Goal: Information Seeking & Learning: Learn about a topic

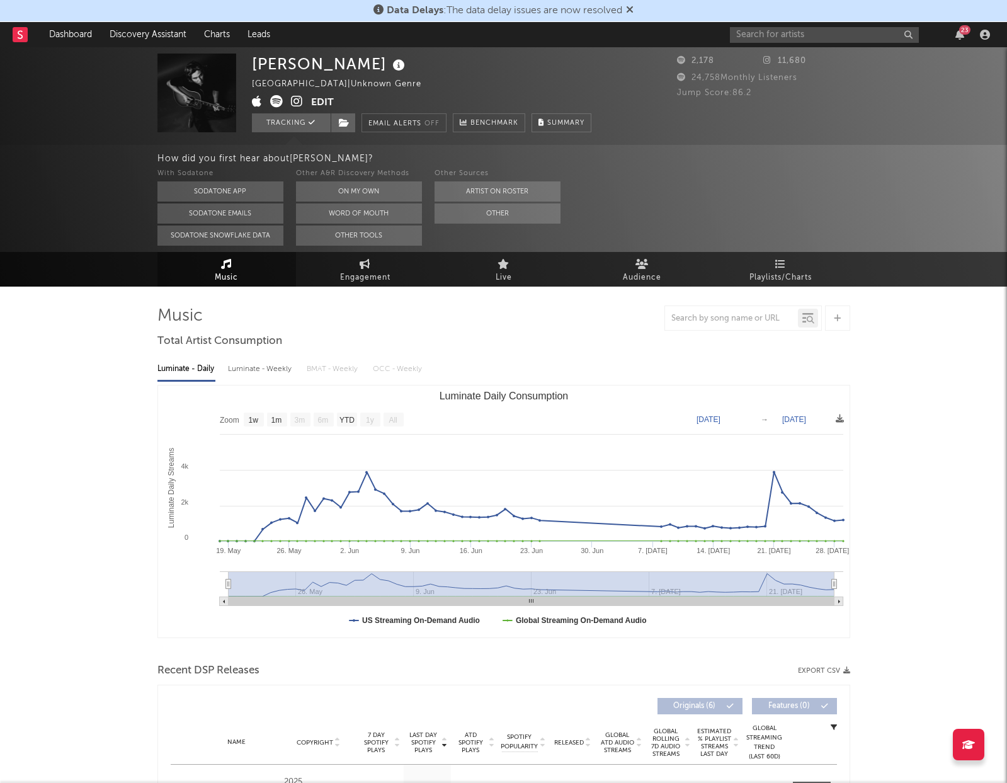
select select "1w"
click at [667, 195] on div "With Sodatone Sodatone App Sodatone Emails Sodatone Snowflake Data Other A&R Di…" at bounding box center [582, 205] width 850 height 79
click at [850, 39] on input "text" at bounding box center [824, 35] width 189 height 16
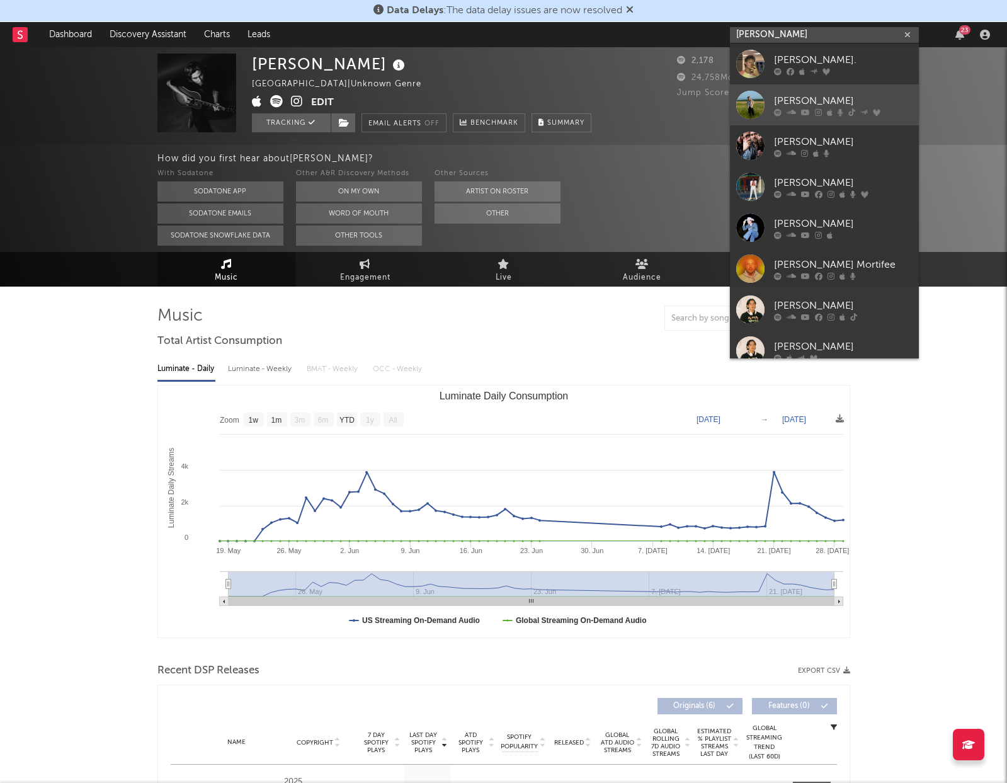
type input "[PERSON_NAME]"
click at [819, 95] on div "[PERSON_NAME]" at bounding box center [843, 100] width 139 height 15
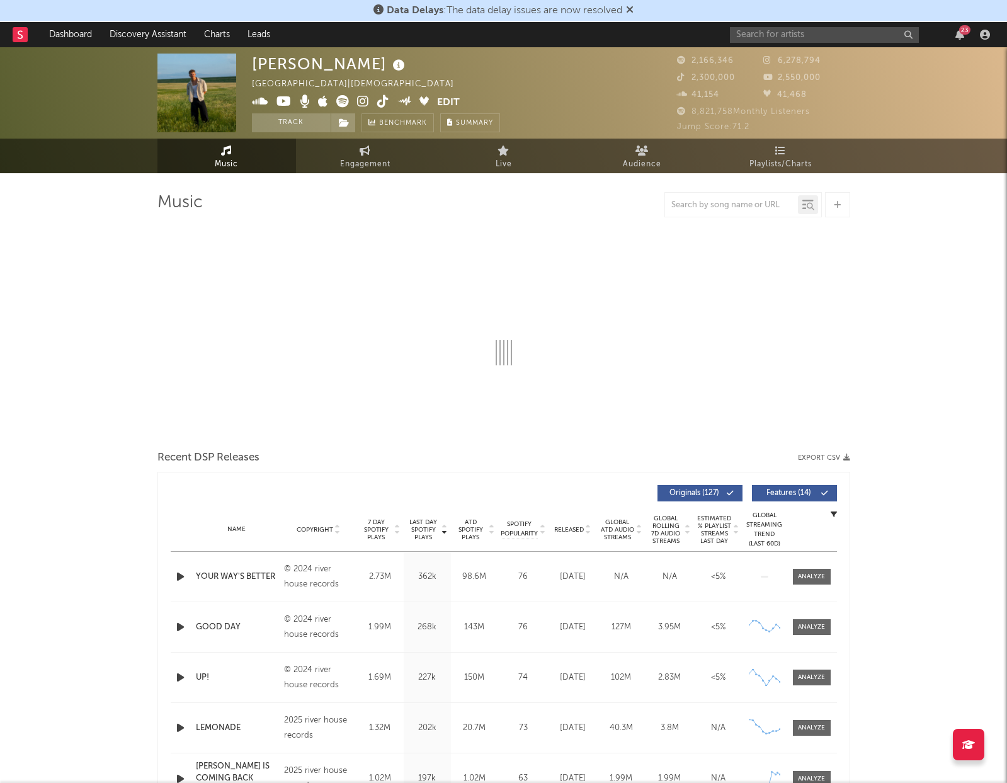
select select "6m"
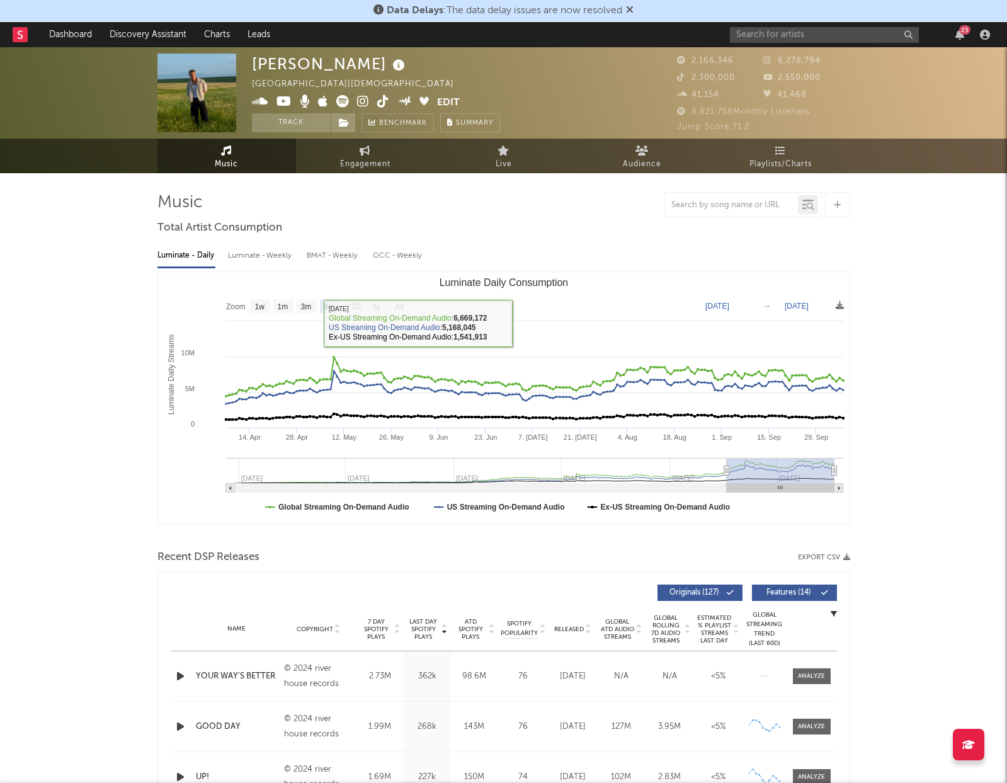
click at [250, 254] on div "Luminate - Weekly" at bounding box center [261, 255] width 66 height 21
select select "6m"
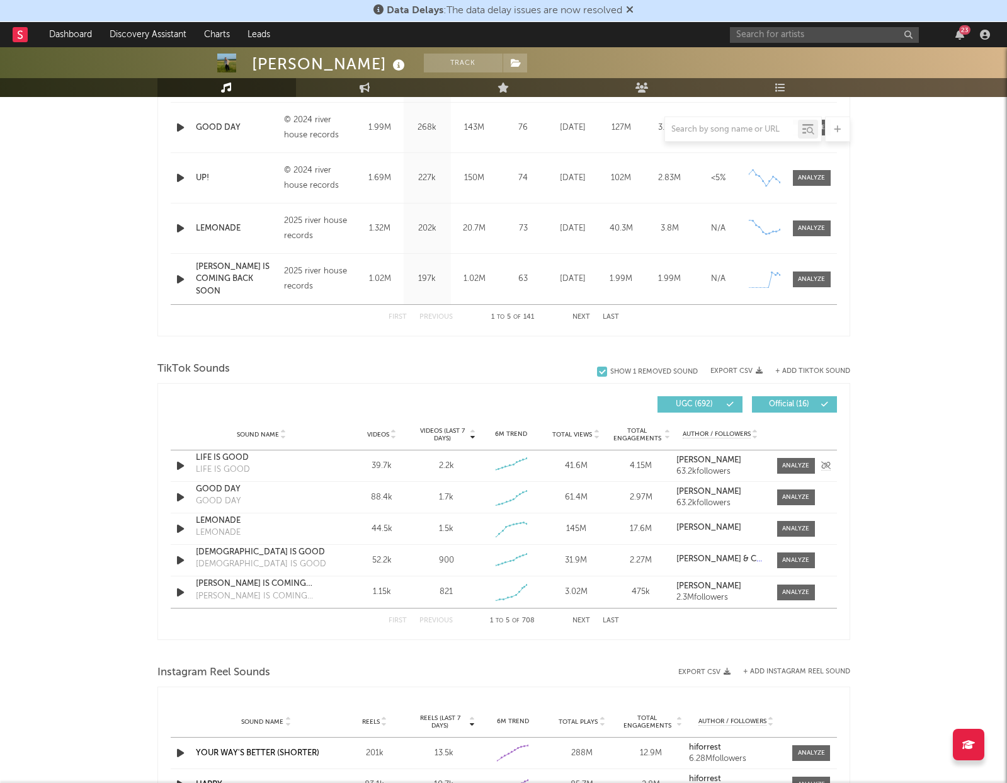
scroll to position [855, 0]
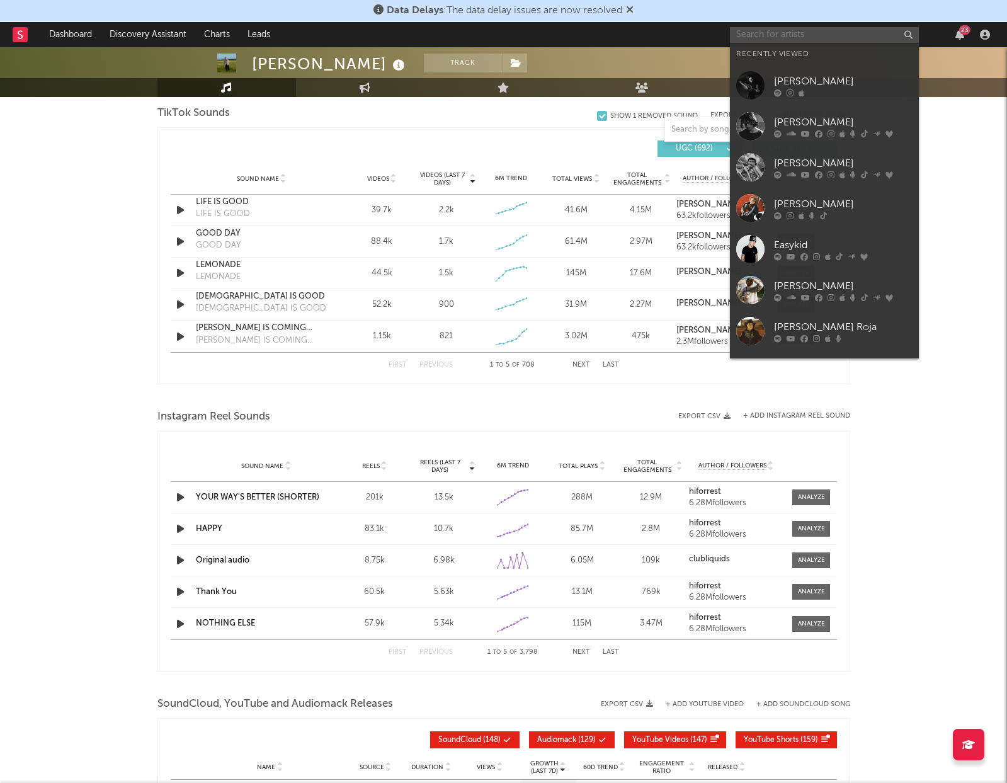
click at [740, 41] on input "text" at bounding box center [824, 35] width 189 height 16
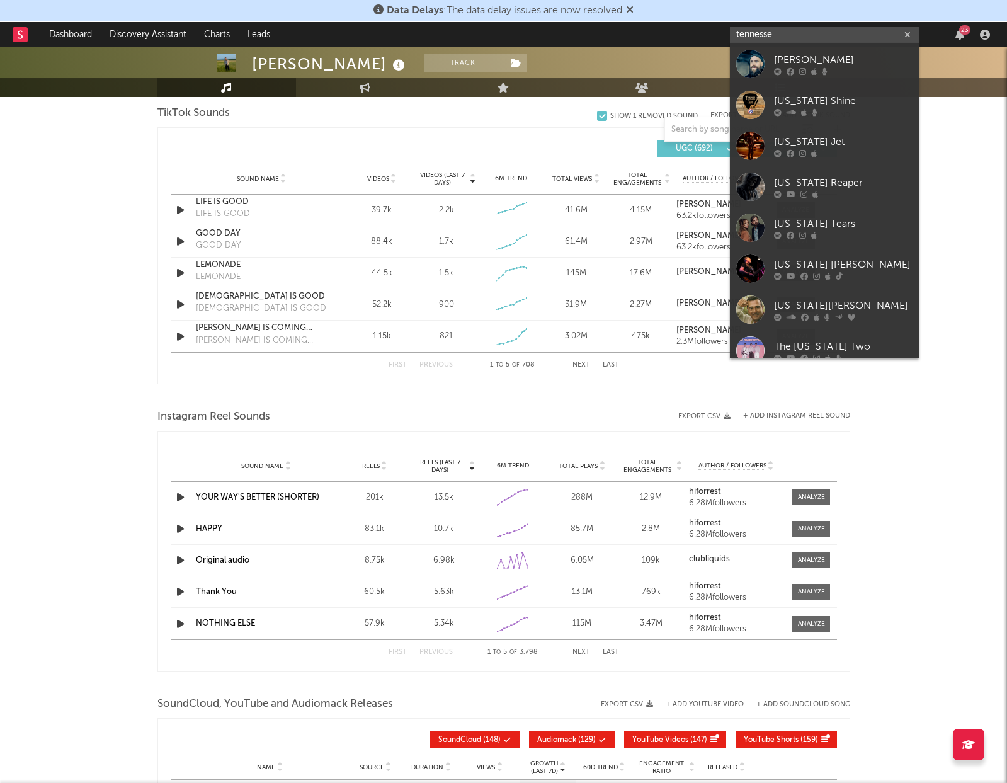
type input "[US_STATE]"
click at [907, 34] on icon "button" at bounding box center [908, 35] width 6 height 8
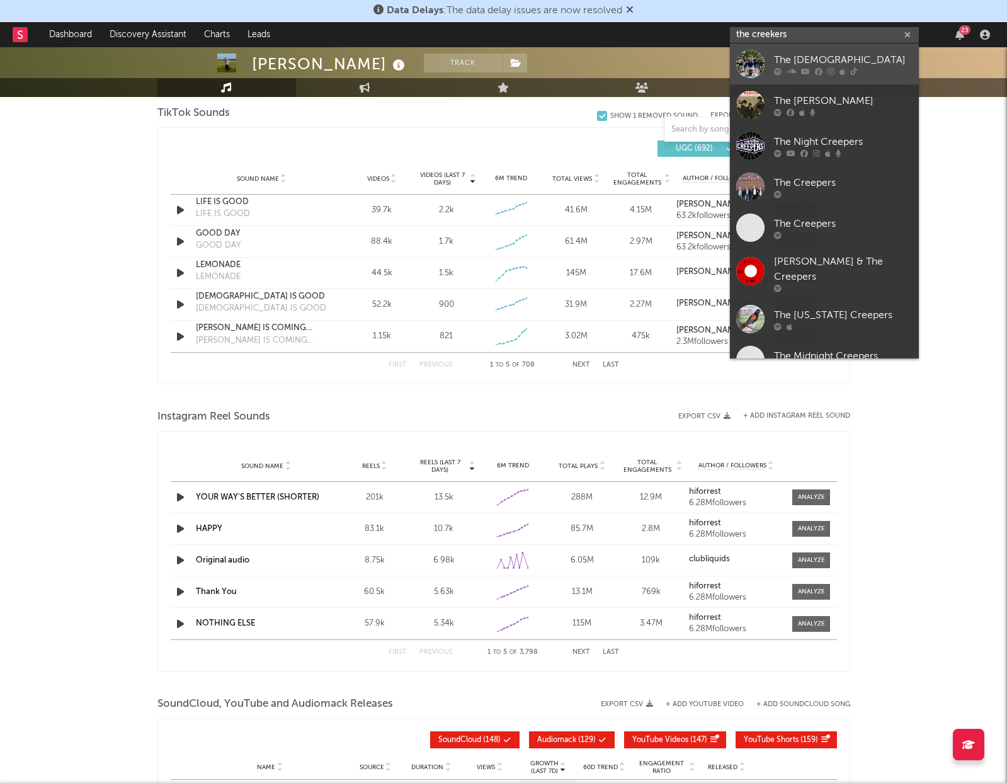
type input "the creekers"
click at [859, 45] on link "The [DEMOGRAPHIC_DATA]" at bounding box center [824, 63] width 189 height 41
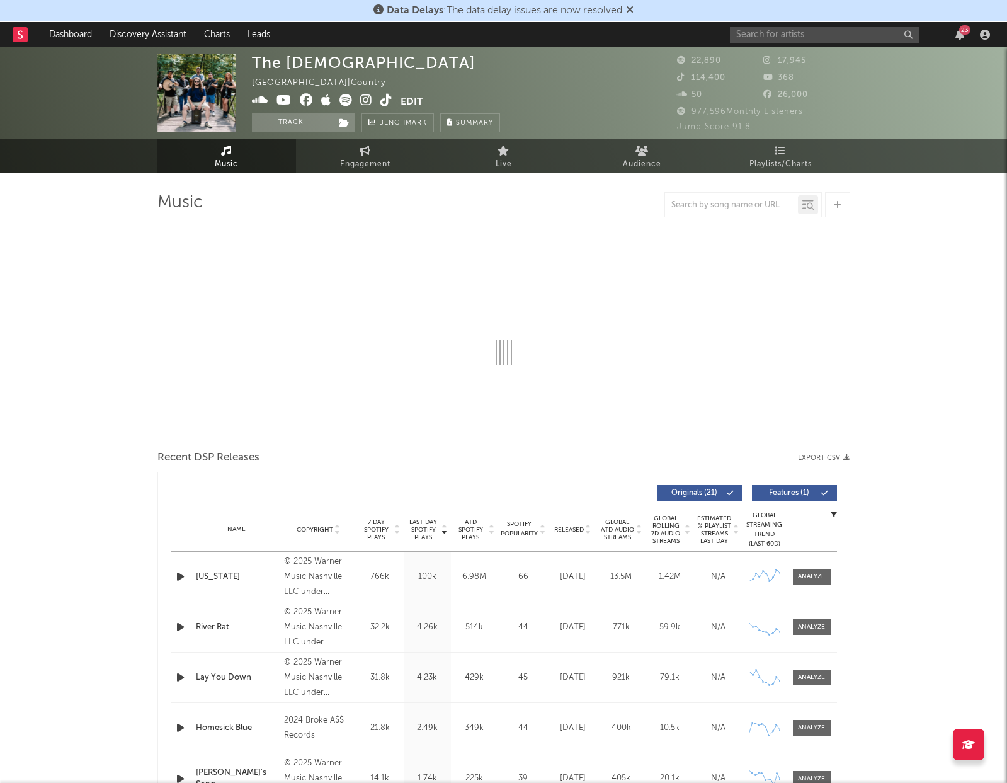
select select "6m"
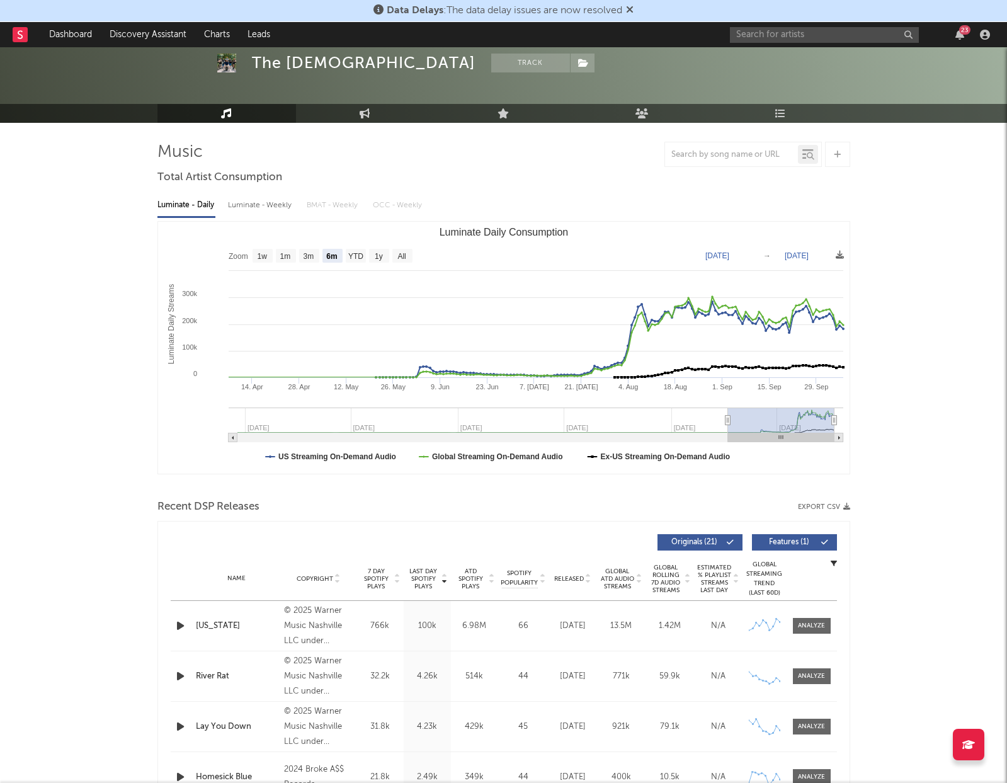
scroll to position [50, 0]
click at [451, 544] on div at bounding box center [337, 543] width 333 height 16
click at [817, 624] on div at bounding box center [811, 626] width 27 height 9
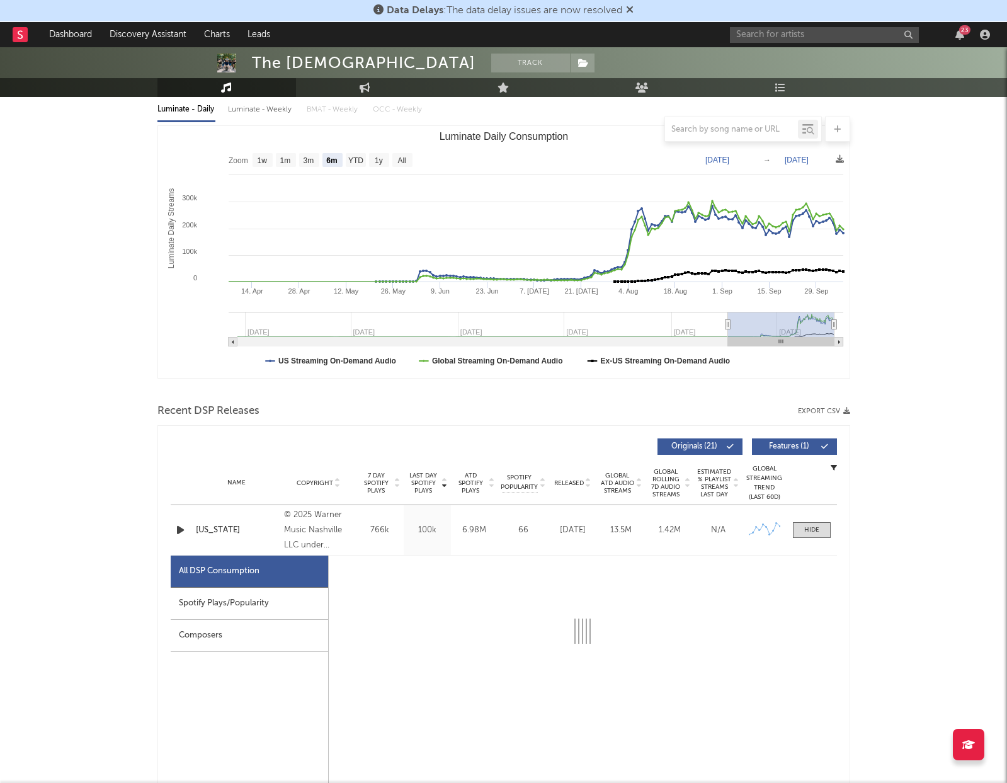
select select "1w"
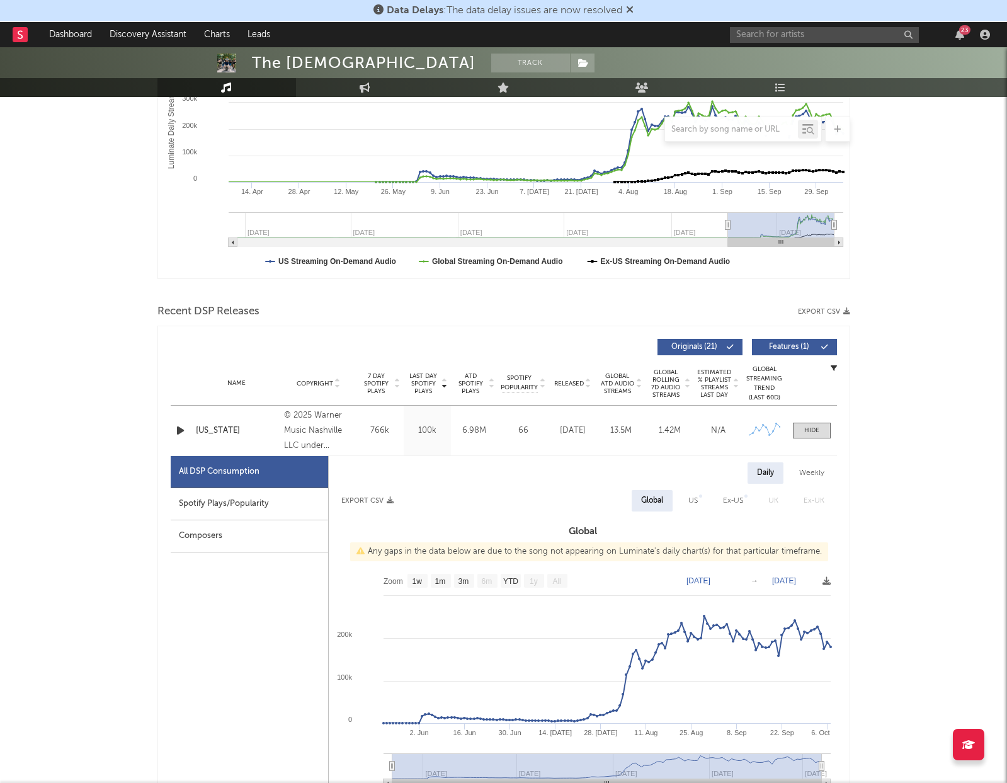
scroll to position [244, 0]
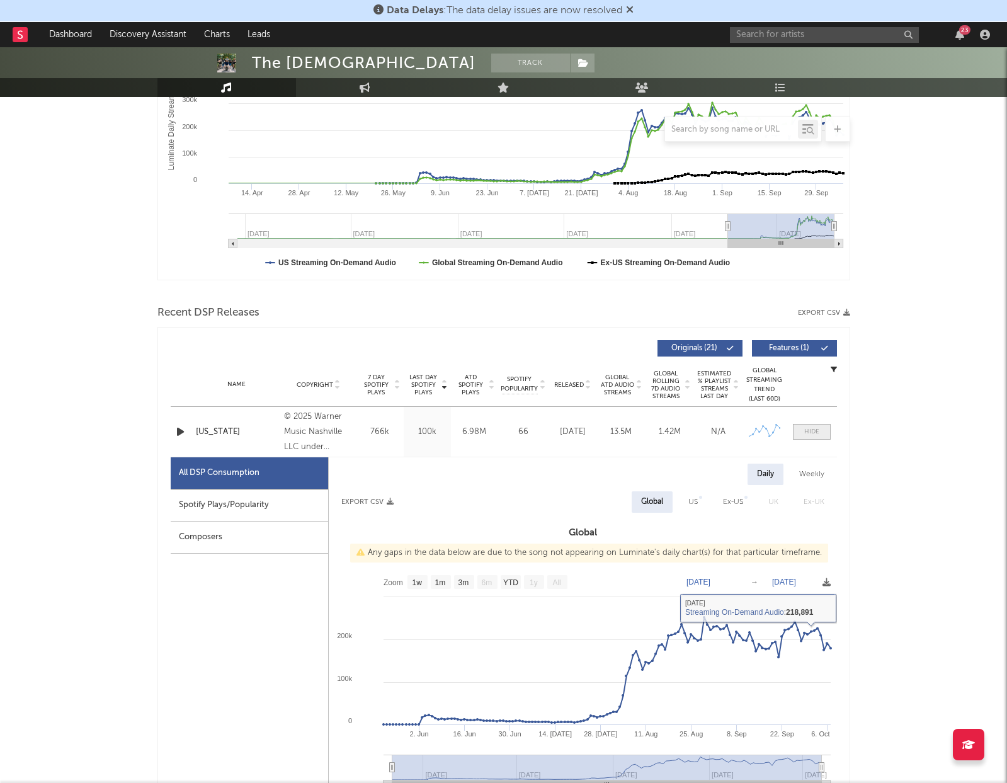
click at [823, 433] on span at bounding box center [812, 432] width 38 height 16
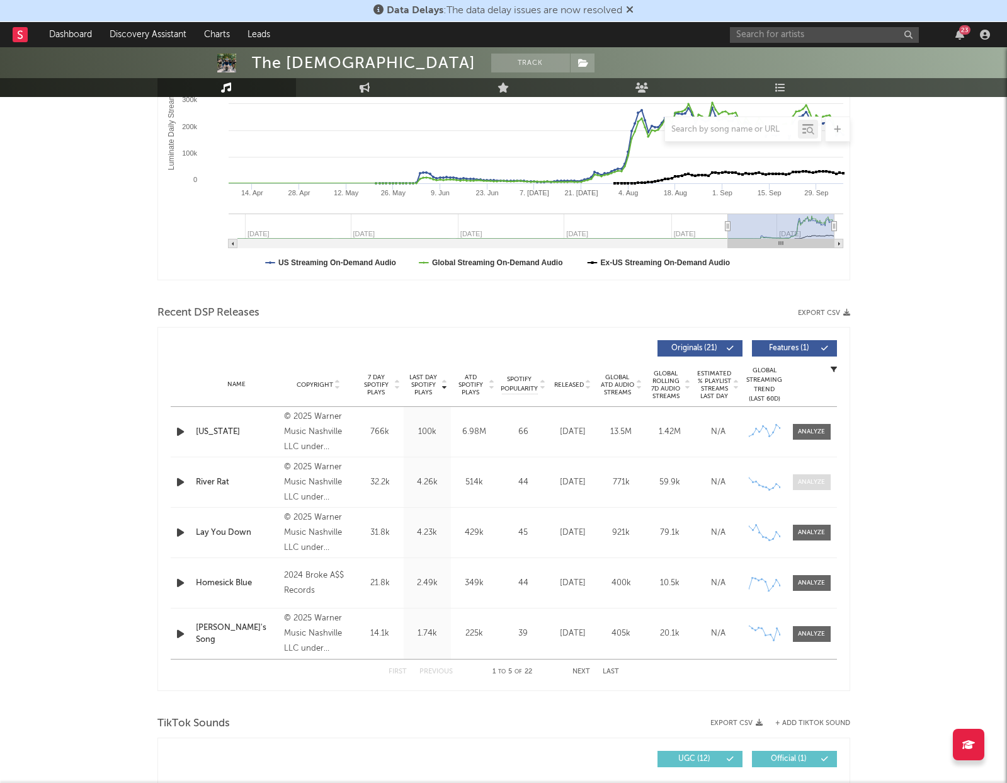
click at [817, 484] on div at bounding box center [811, 482] width 27 height 9
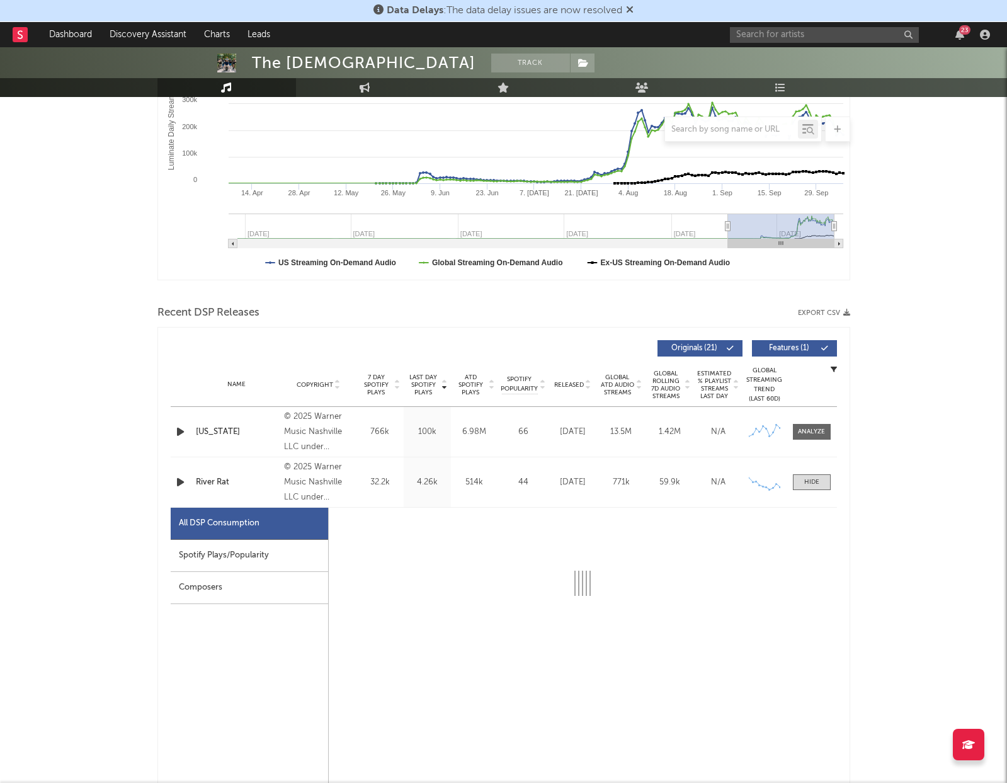
select select "1w"
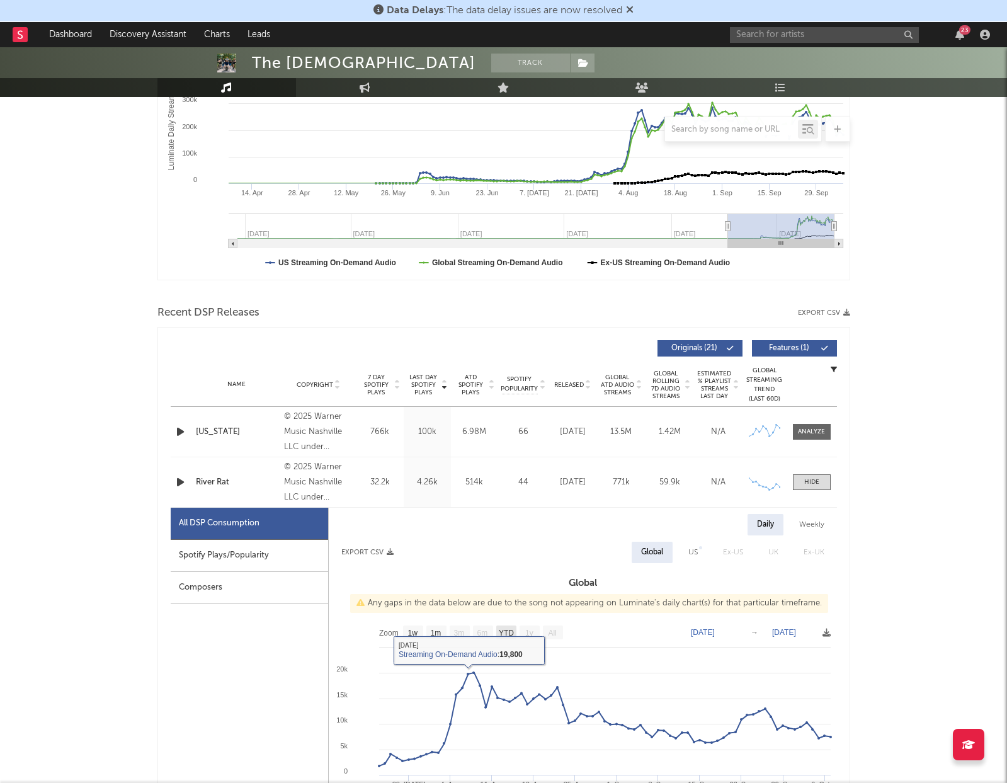
click at [512, 633] on text "YTD" at bounding box center [505, 633] width 15 height 9
click at [513, 636] on text "YTD" at bounding box center [505, 633] width 15 height 9
select select "YTD"
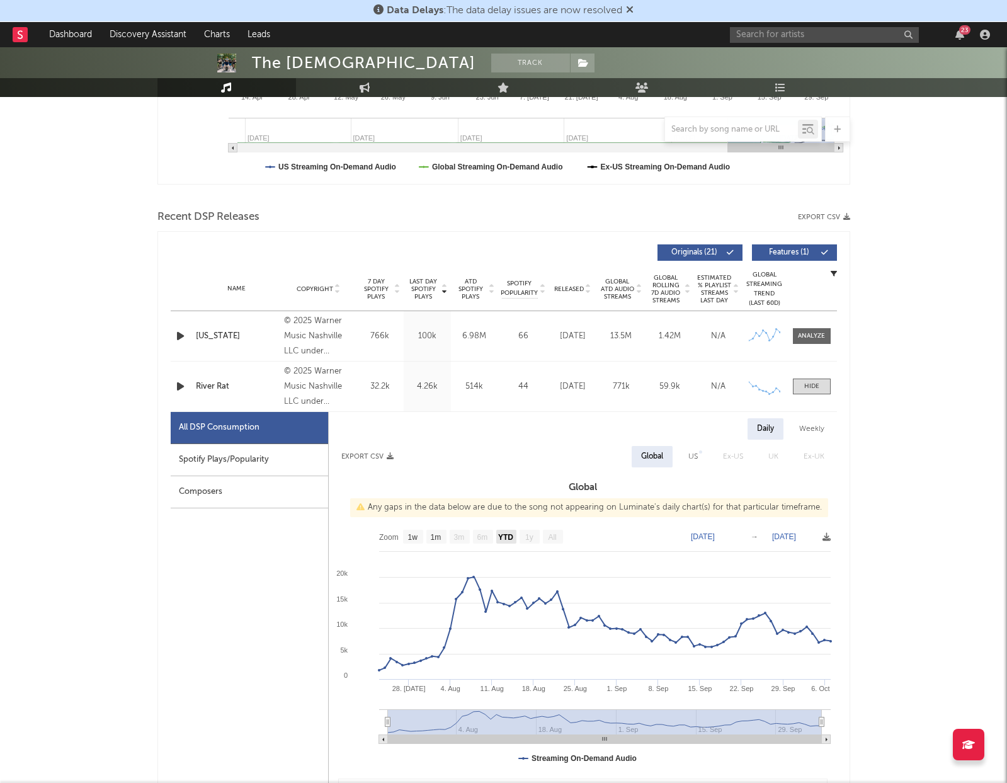
scroll to position [343, 0]
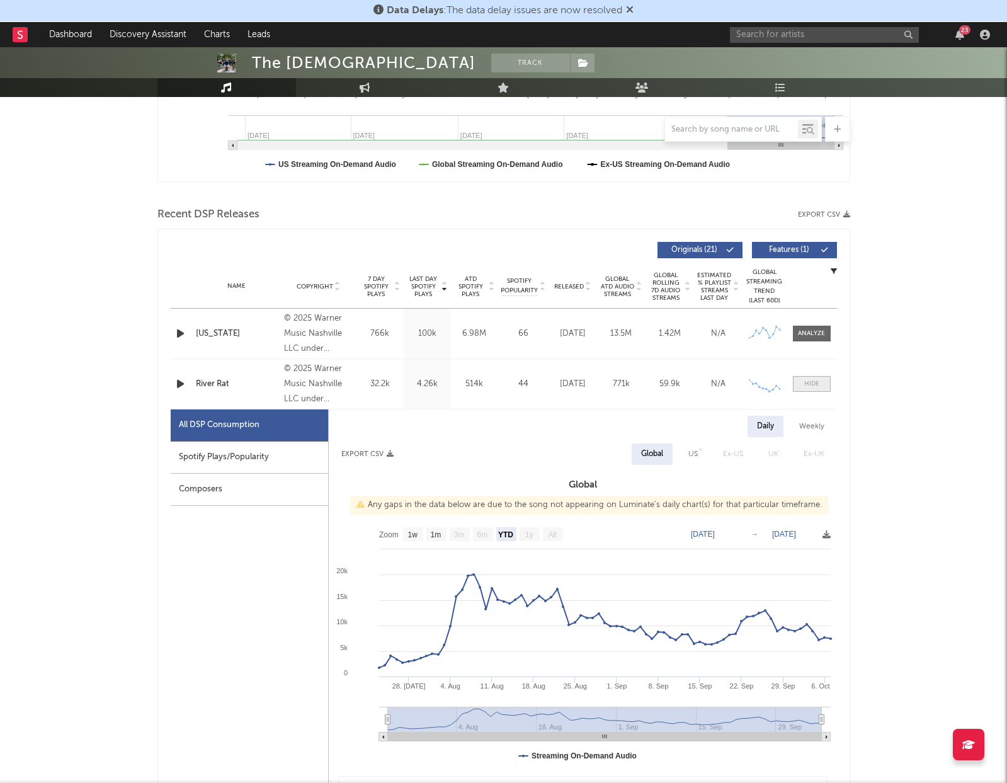
click at [803, 386] on span at bounding box center [812, 384] width 38 height 16
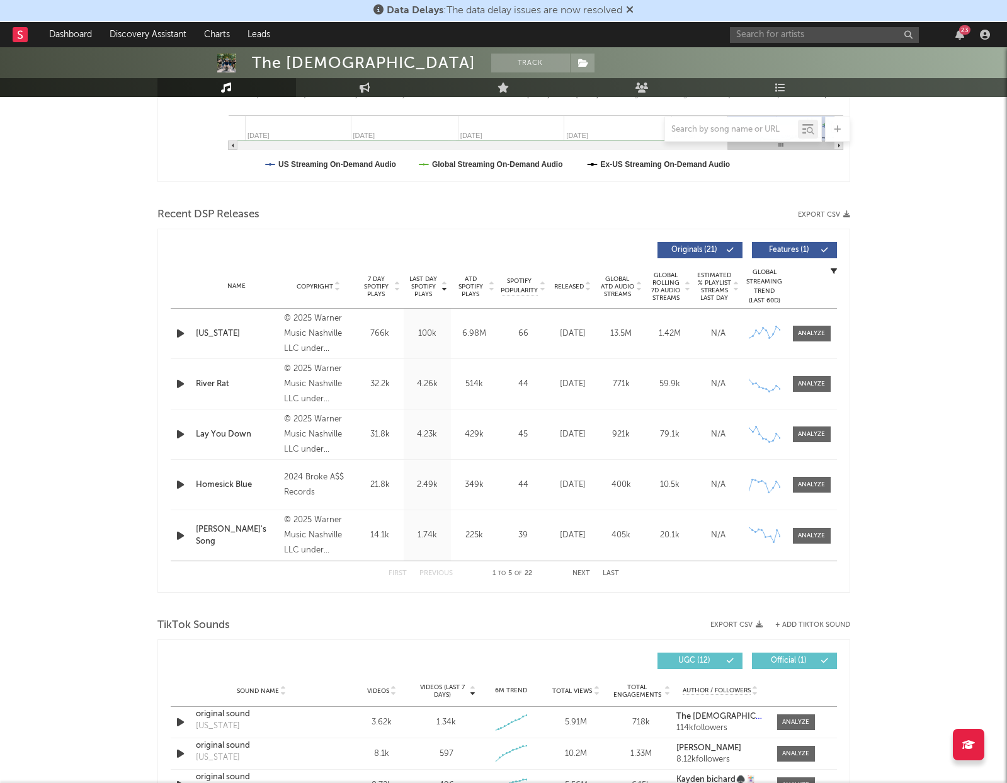
click at [829, 24] on div "23" at bounding box center [862, 34] width 265 height 25
click at [828, 35] on input "text" at bounding box center [824, 35] width 189 height 16
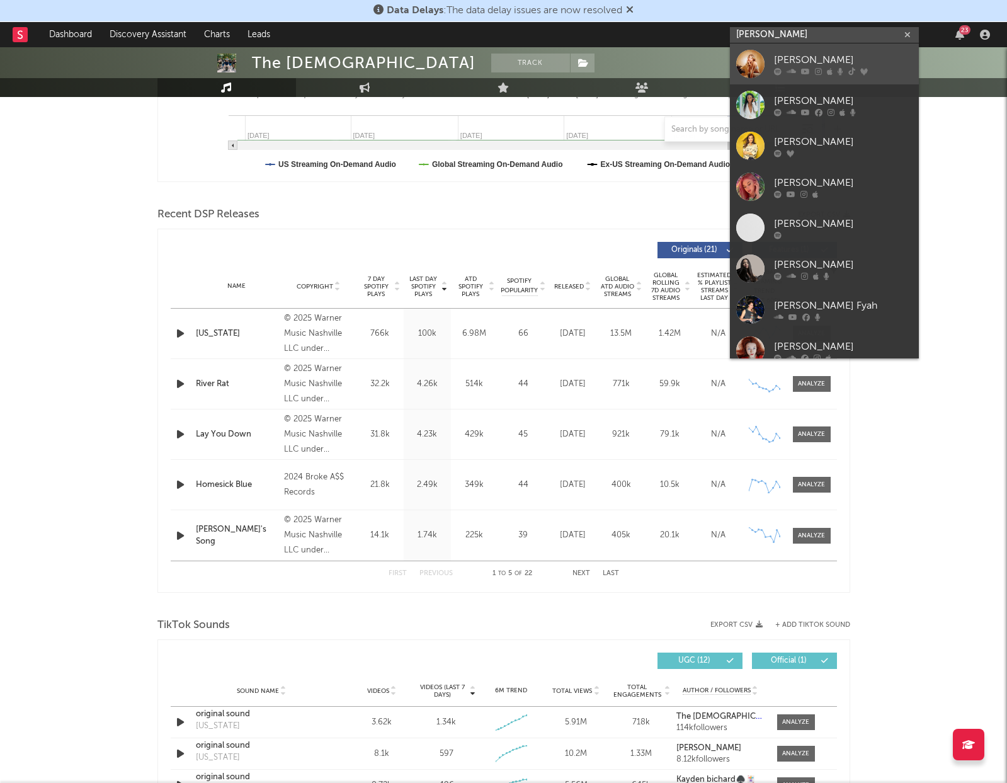
type input "[PERSON_NAME]"
click at [828, 62] on div "[PERSON_NAME]" at bounding box center [843, 59] width 139 height 15
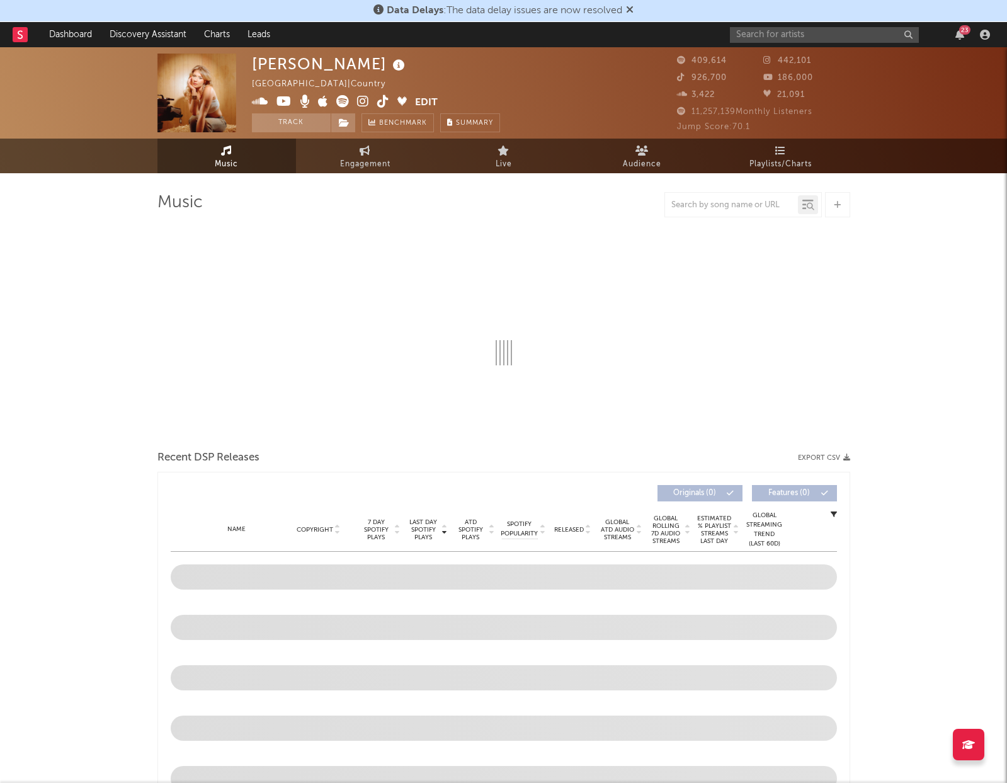
select select "6m"
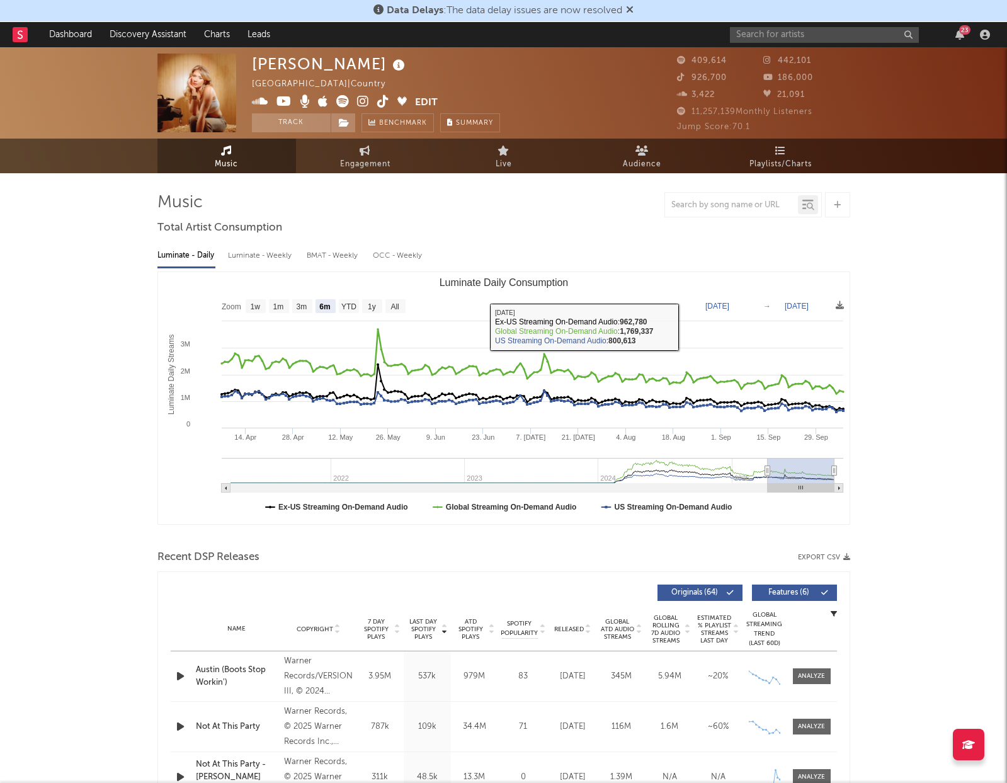
click at [265, 249] on div "Luminate - Weekly" at bounding box center [261, 255] width 66 height 21
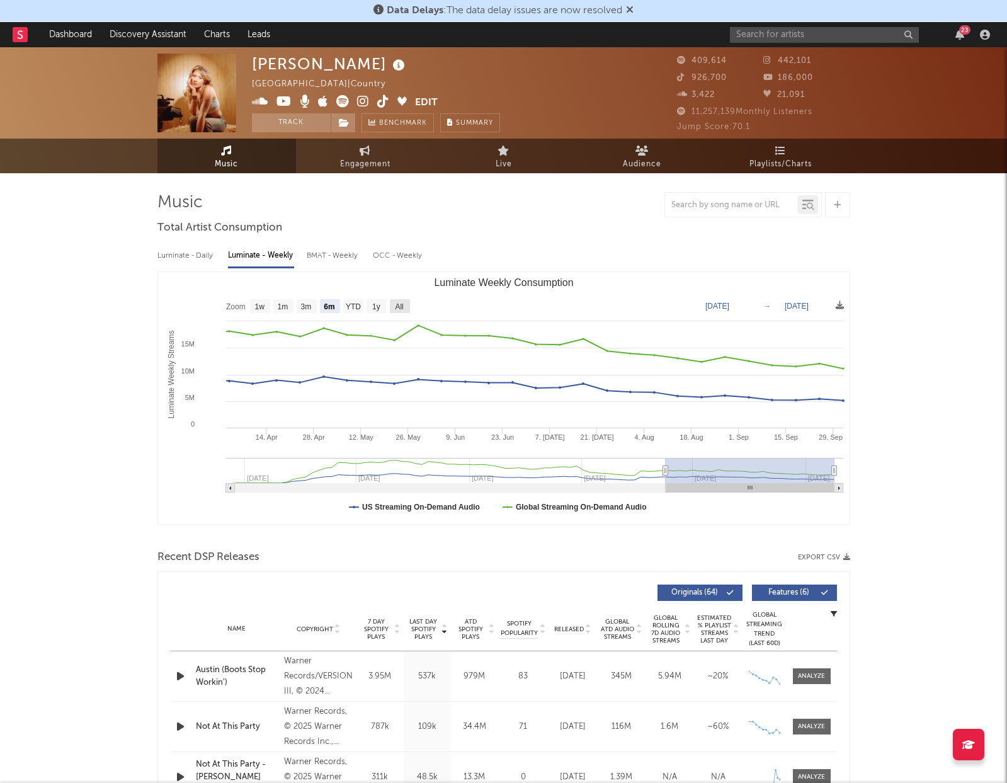
click at [405, 305] on rect "Luminate Weekly Consumption" at bounding box center [400, 306] width 20 height 14
select select "All"
type input "[DATE]"
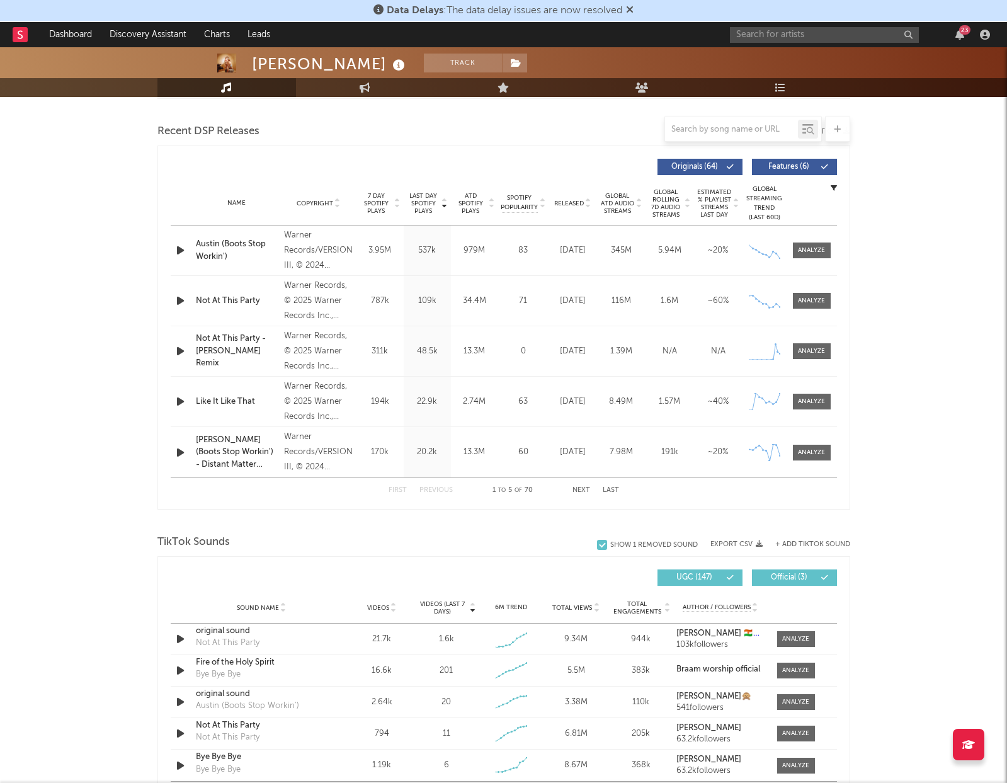
scroll to position [426, 0]
click at [581, 606] on span "Total Views" at bounding box center [572, 608] width 40 height 8
click at [804, 636] on div at bounding box center [795, 638] width 27 height 9
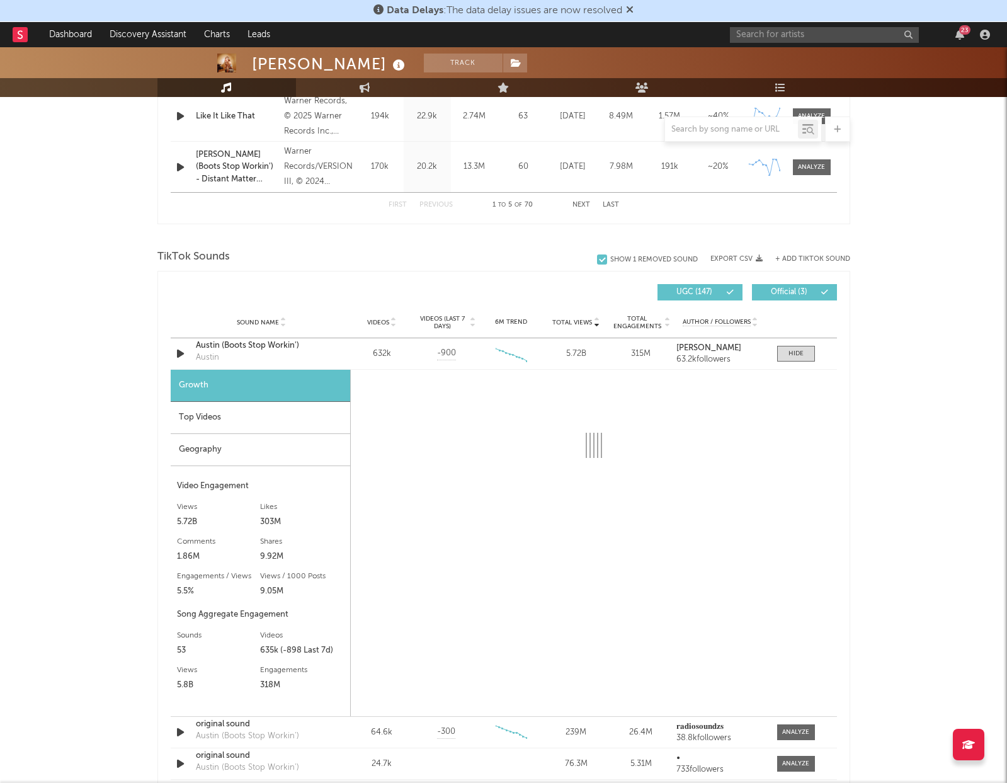
scroll to position [720, 0]
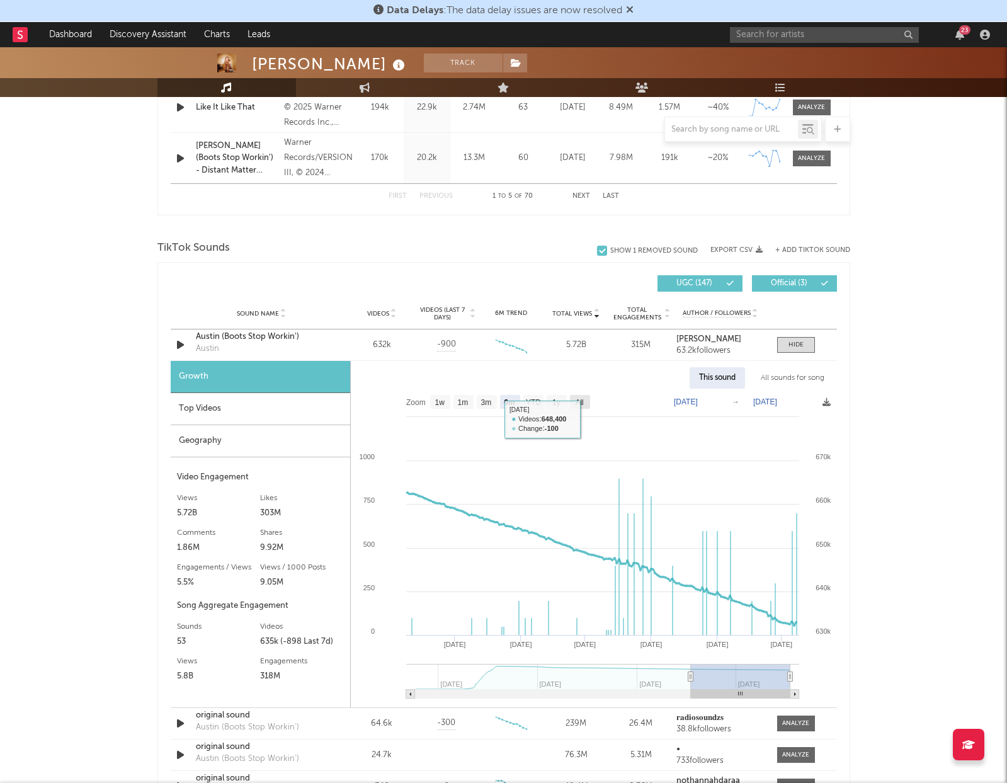
click at [584, 404] on g "All" at bounding box center [580, 402] width 20 height 14
select select "All"
type input "[DATE]"
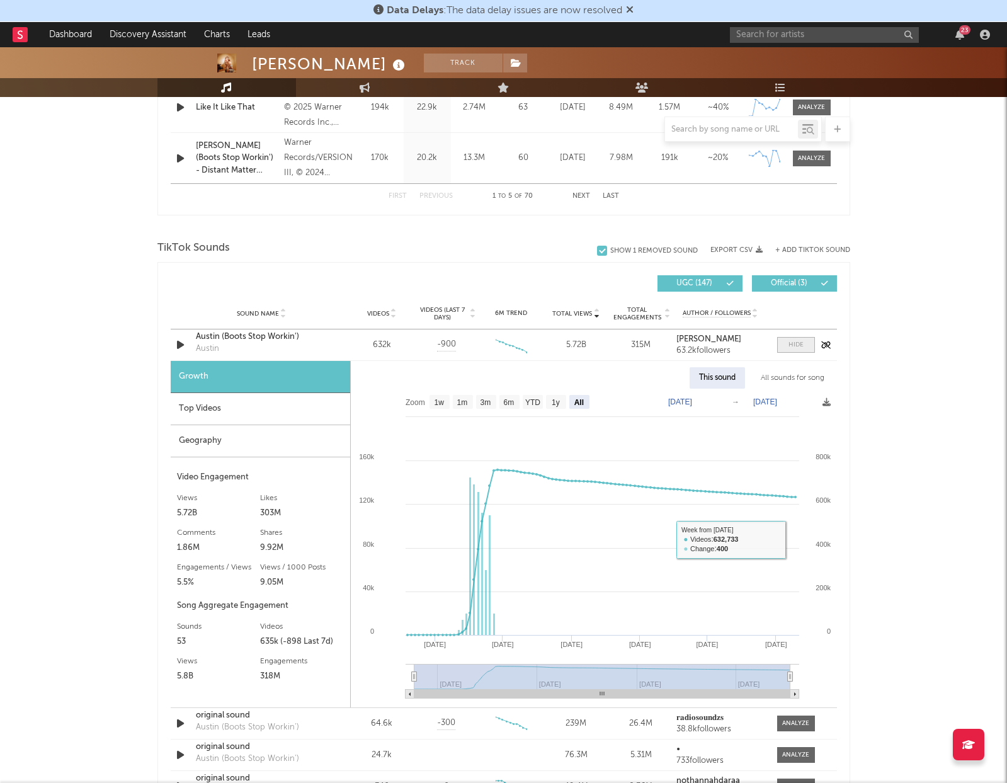
click at [801, 352] on span at bounding box center [796, 345] width 38 height 16
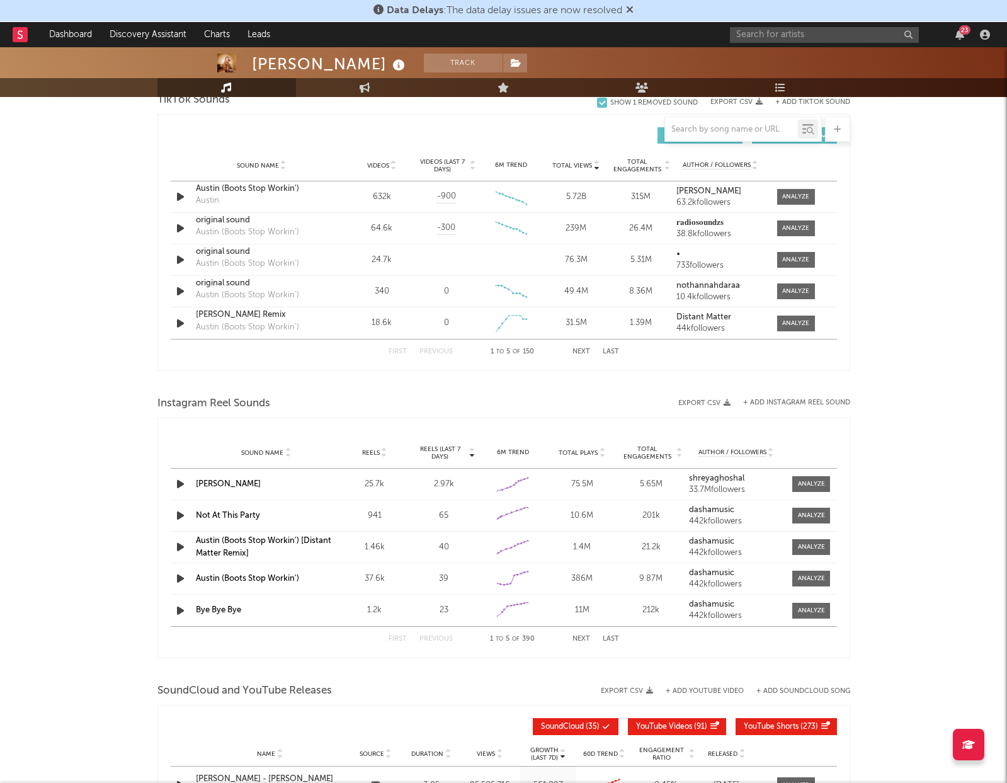
scroll to position [890, 0]
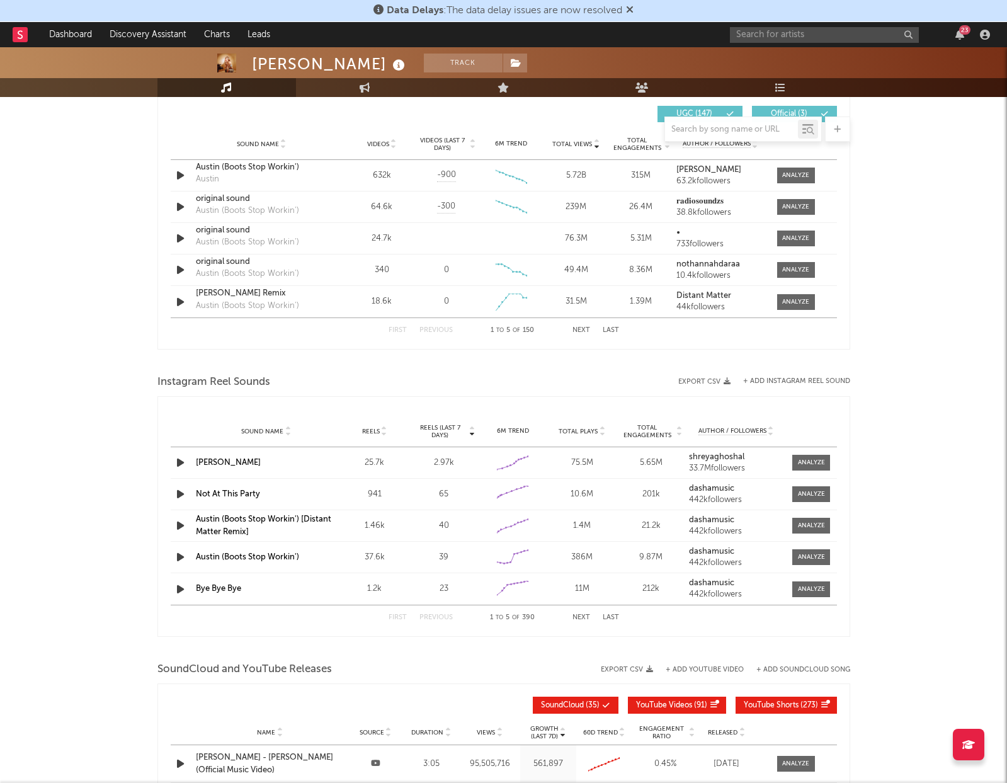
click at [588, 433] on span "Total Plays" at bounding box center [578, 432] width 39 height 8
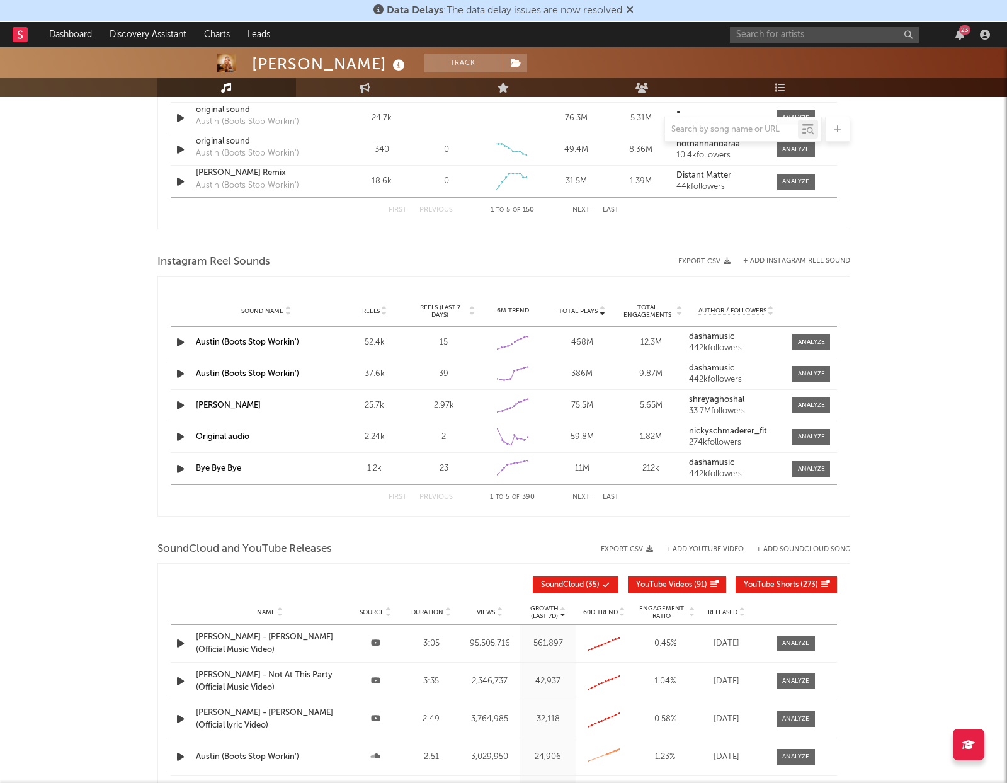
scroll to position [1010, 0]
click at [543, 609] on p "Growth" at bounding box center [544, 608] width 28 height 8
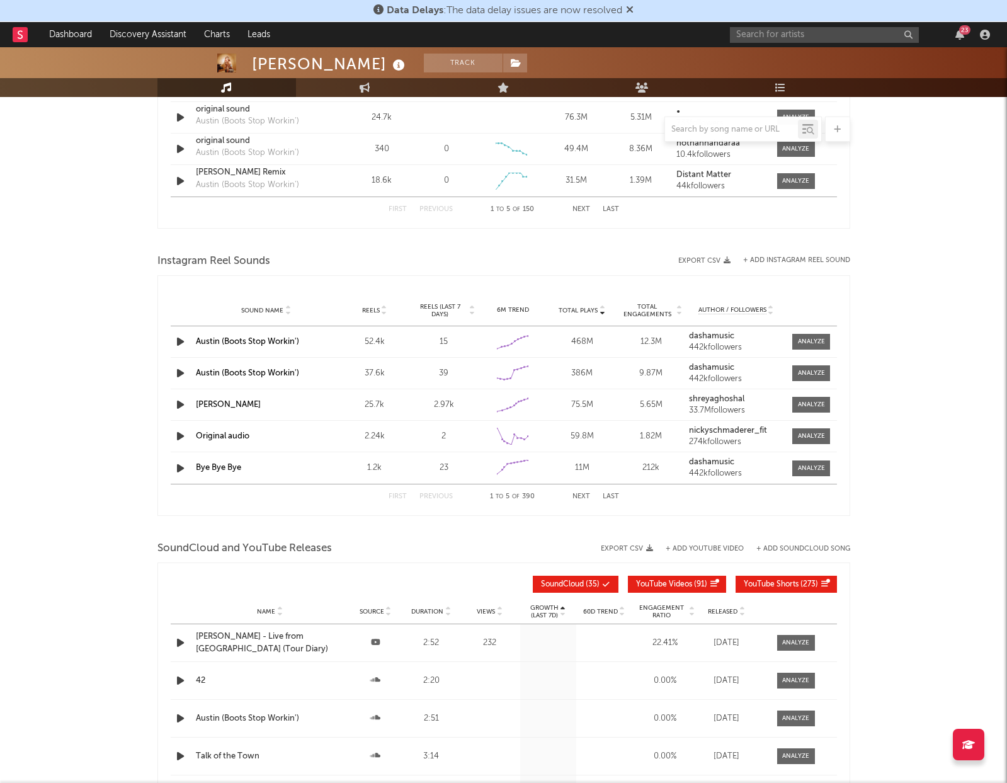
click at [543, 609] on p "Growth" at bounding box center [544, 608] width 28 height 8
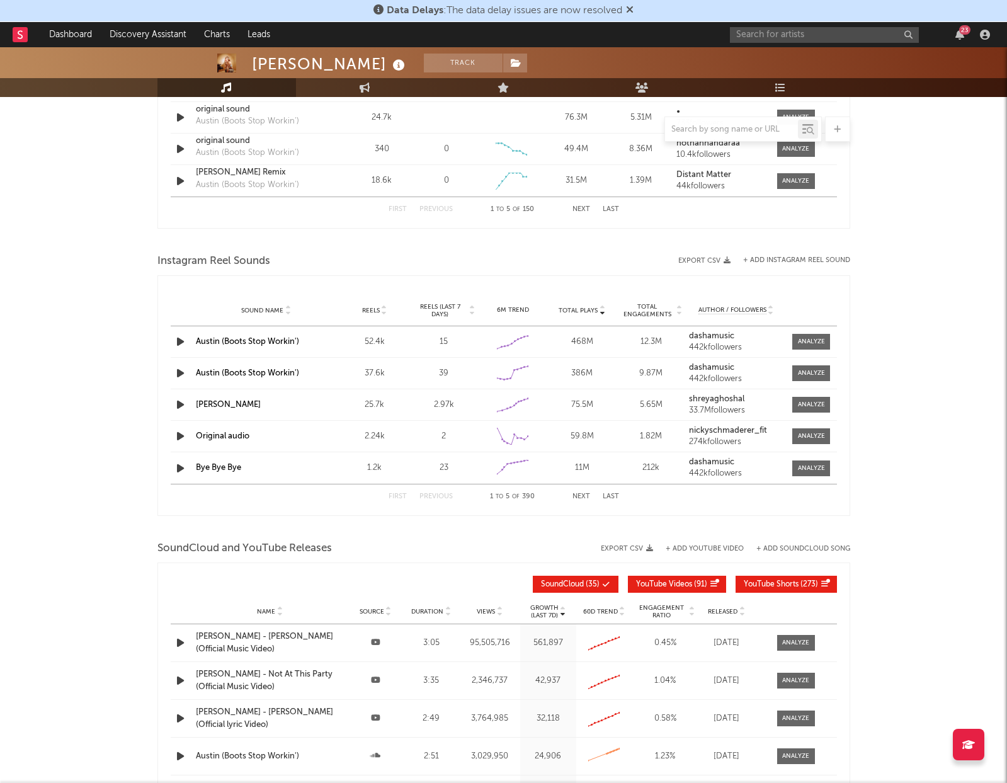
click at [496, 609] on icon at bounding box center [499, 609] width 6 height 5
click at [287, 644] on div "[PERSON_NAME] - [PERSON_NAME] (Official Music Video)" at bounding box center [270, 643] width 149 height 25
